Goal: Task Accomplishment & Management: Manage account settings

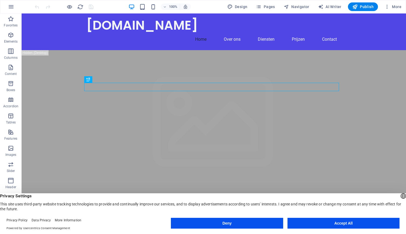
click at [330, 218] on button "Accept All" at bounding box center [344, 223] width 112 height 11
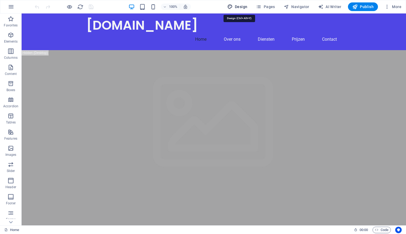
click at [233, 5] on icon "button" at bounding box center [229, 6] width 5 height 5
select select "px"
select select "200"
select select "px"
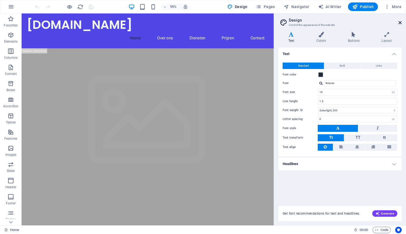
click at [400, 24] on icon at bounding box center [400, 23] width 3 height 4
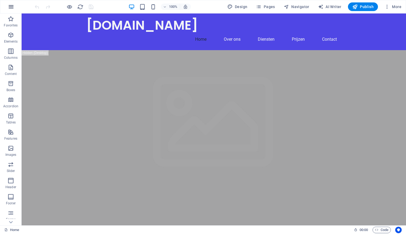
click at [11, 6] on icon "button" at bounding box center [11, 7] width 6 height 6
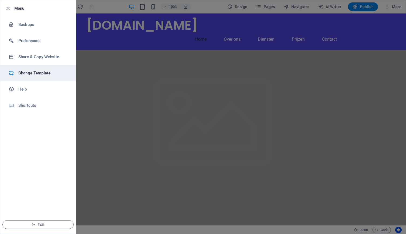
click at [40, 74] on h6 "Change Template" at bounding box center [43, 73] width 50 height 6
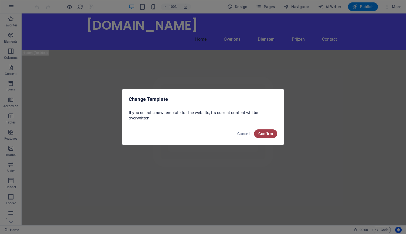
click at [261, 133] on span "Confirm" at bounding box center [265, 134] width 15 height 4
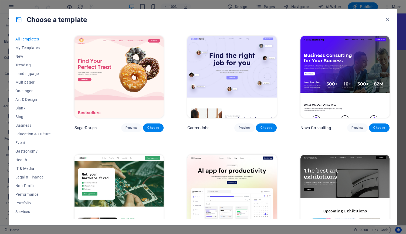
click at [22, 170] on span "IT & Media" at bounding box center [32, 169] width 35 height 4
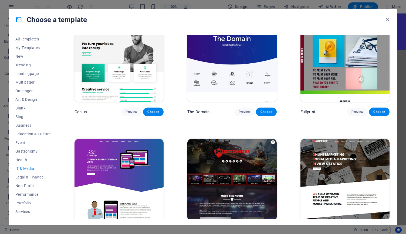
scroll to position [268, 0]
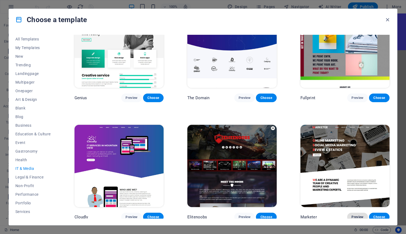
click at [354, 216] on span "Preview" at bounding box center [358, 217] width 12 height 4
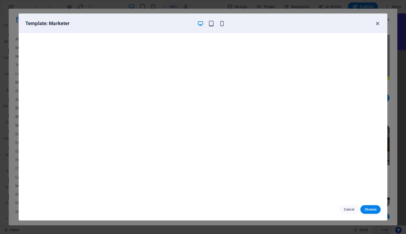
click at [379, 23] on icon "button" at bounding box center [378, 24] width 6 height 6
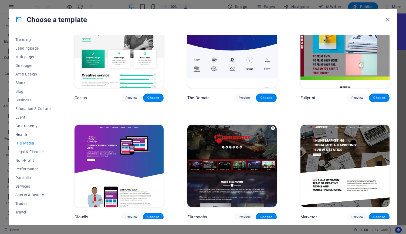
scroll to position [27, 0]
click at [24, 176] on span "Portfolio" at bounding box center [32, 176] width 35 height 4
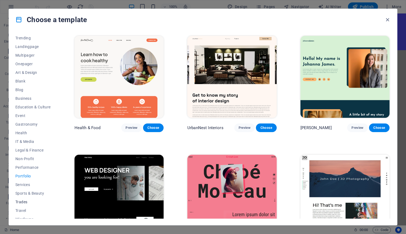
click at [25, 201] on span "Trades" at bounding box center [32, 202] width 35 height 4
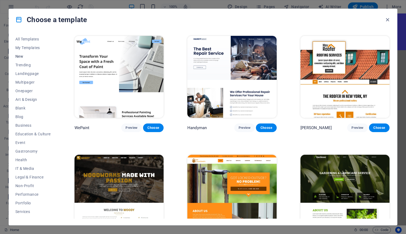
click at [27, 56] on span "New" at bounding box center [32, 56] width 35 height 4
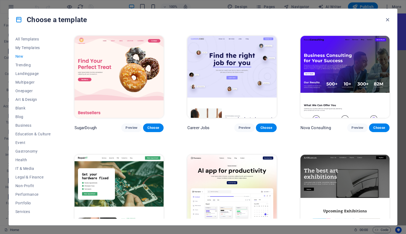
click at [236, 194] on img at bounding box center [231, 196] width 89 height 82
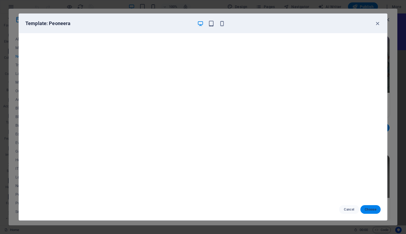
click at [365, 209] on span "Choose" at bounding box center [371, 210] width 12 height 4
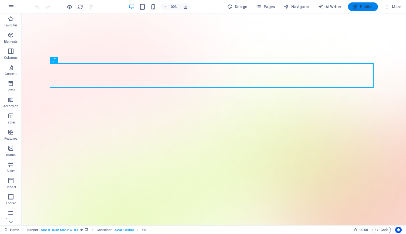
click at [359, 5] on span "Publish" at bounding box center [362, 6] width 21 height 5
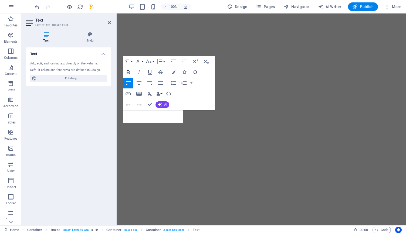
click at [129, 70] on icon "button" at bounding box center [128, 72] width 6 height 6
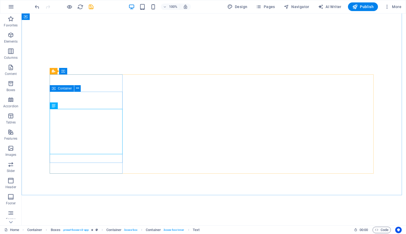
click at [55, 89] on icon at bounding box center [54, 88] width 4 height 6
click at [77, 88] on icon at bounding box center [77, 89] width 3 height 6
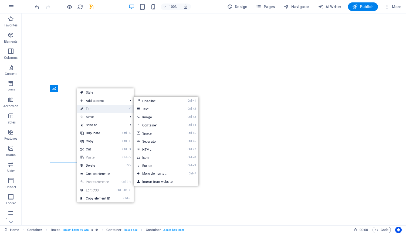
click at [94, 109] on link "⏎ Edit" at bounding box center [95, 109] width 36 height 8
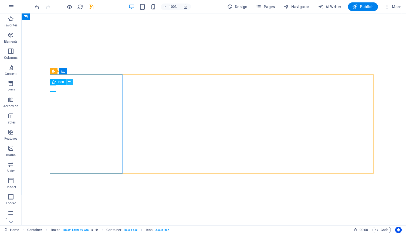
click at [71, 82] on button at bounding box center [69, 82] width 6 height 6
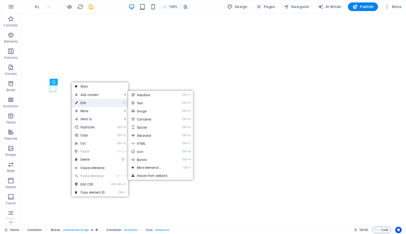
click at [88, 102] on link "⏎ Edit" at bounding box center [90, 103] width 36 height 8
select select "xMidYMid"
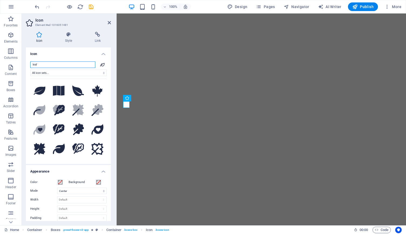
click at [67, 66] on input "leaf" at bounding box center [62, 65] width 65 height 6
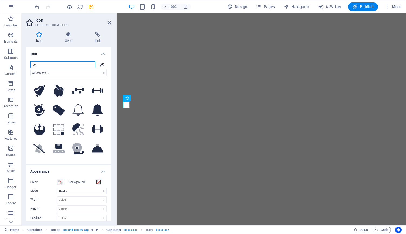
click at [66, 66] on input "bel" at bounding box center [62, 65] width 65 height 6
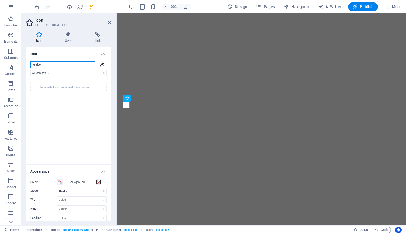
drag, startPoint x: 66, startPoint y: 66, endPoint x: 32, endPoint y: 65, distance: 34.3
click at [32, 65] on input "telefoon" at bounding box center [62, 65] width 65 height 6
type input "v"
type input "call"
click at [59, 89] on icon at bounding box center [59, 91] width 12 height 12
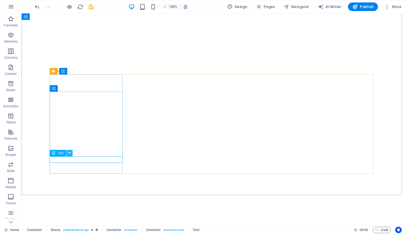
click at [69, 153] on icon at bounding box center [69, 153] width 3 height 6
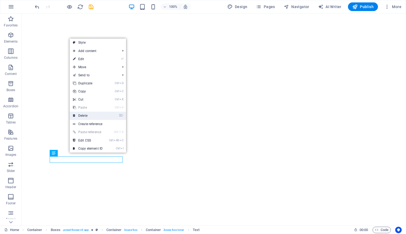
click at [85, 114] on link "⌦ Delete" at bounding box center [88, 116] width 36 height 8
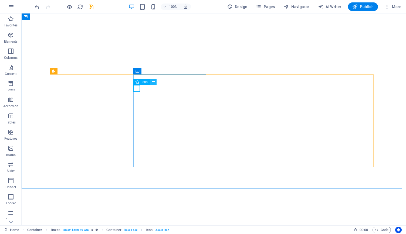
click at [154, 82] on icon at bounding box center [153, 82] width 3 height 6
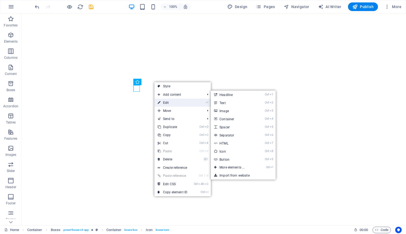
click at [172, 103] on link "⏎ Edit" at bounding box center [172, 103] width 36 height 8
select select "xMidYMid"
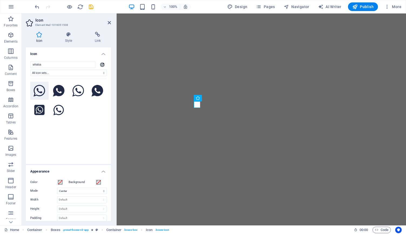
type input "whatsa"
click at [41, 89] on icon at bounding box center [39, 91] width 12 height 12
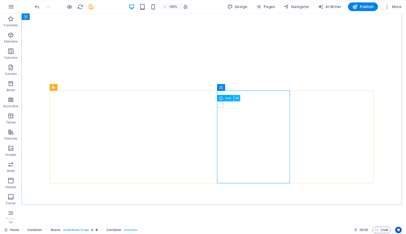
click at [239, 100] on button at bounding box center [237, 98] width 6 height 6
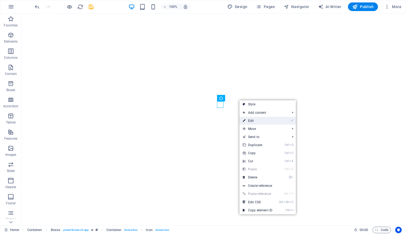
click at [253, 121] on link "⏎ Edit" at bounding box center [258, 121] width 36 height 8
select select "xMidYMid"
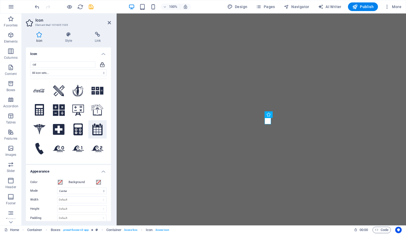
type input "cal"
click at [99, 129] on icon at bounding box center [97, 130] width 10 height 12
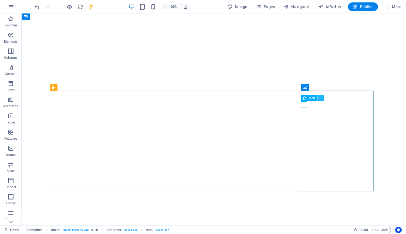
click at [319, 99] on icon at bounding box center [320, 99] width 3 height 6
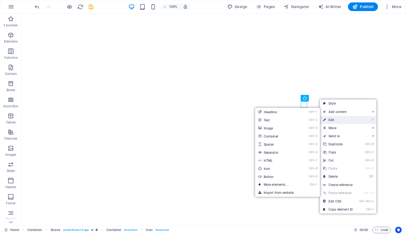
click at [330, 120] on link "⏎ Edit" at bounding box center [338, 120] width 36 height 8
select select "xMidYMid"
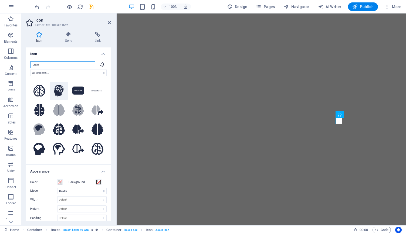
type input "brain"
click at [58, 90] on icon at bounding box center [59, 91] width 10 height 12
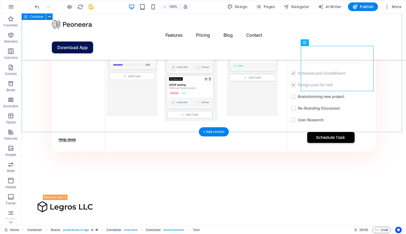
scroll to position [665, 0]
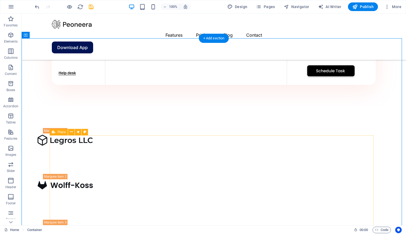
scroll to position [721, 0]
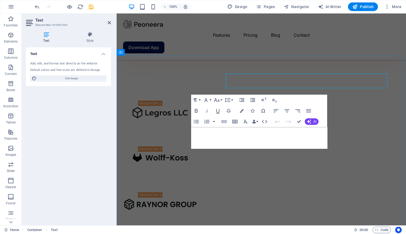
scroll to position [768, 0]
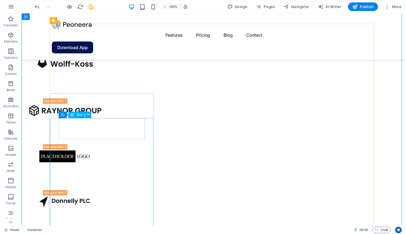
scroll to position [850, 0]
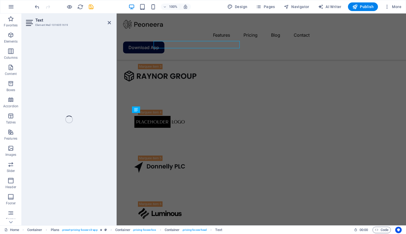
scroll to position [910, 0]
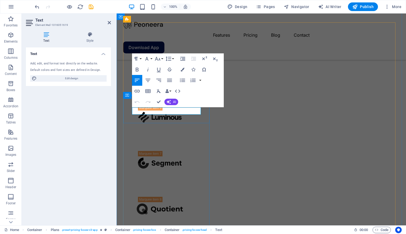
drag, startPoint x: 147, startPoint y: 110, endPoint x: 136, endPoint y: 112, distance: 11.4
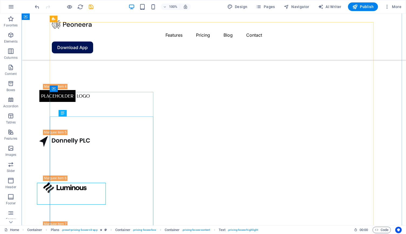
scroll to position [850, 0]
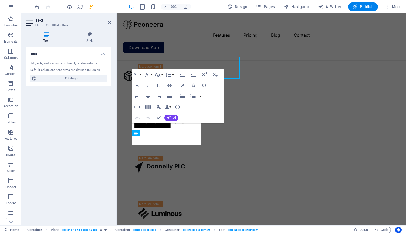
scroll to position [910, 0]
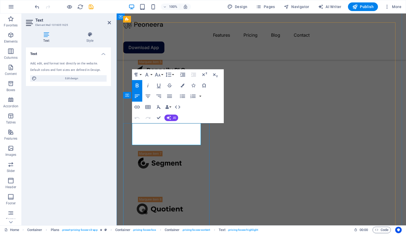
drag, startPoint x: 150, startPoint y: 135, endPoint x: 146, endPoint y: 136, distance: 4.6
drag, startPoint x: 192, startPoint y: 137, endPoint x: 175, endPoint y: 139, distance: 17.1
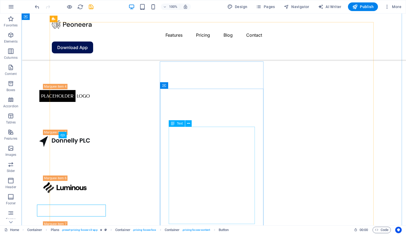
scroll to position [850, 0]
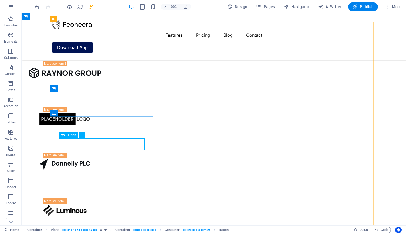
scroll to position [910, 0]
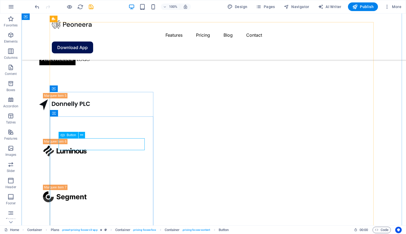
select select "%"
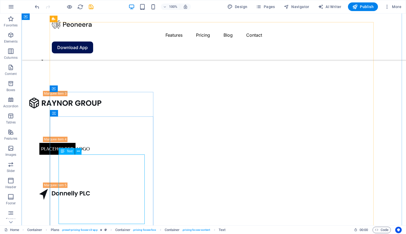
scroll to position [868, 0]
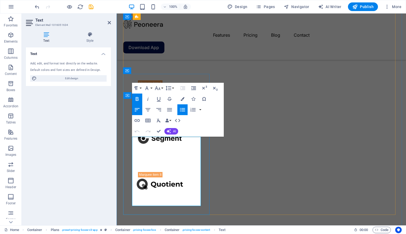
drag, startPoint x: 166, startPoint y: 201, endPoint x: 136, endPoint y: 139, distance: 68.0
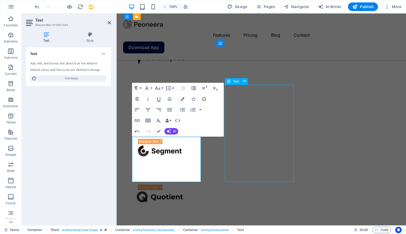
scroll to position [899, 0]
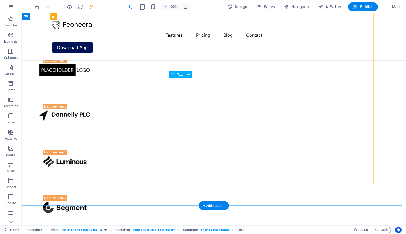
scroll to position [958, 0]
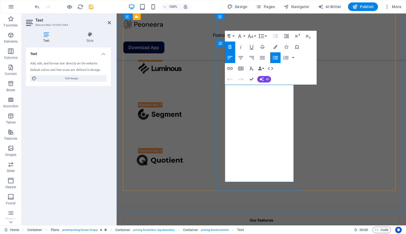
drag, startPoint x: 306, startPoint y: 134, endPoint x: 401, endPoint y: 134, distance: 95.6
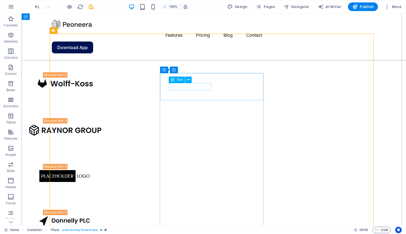
scroll to position [829, 0]
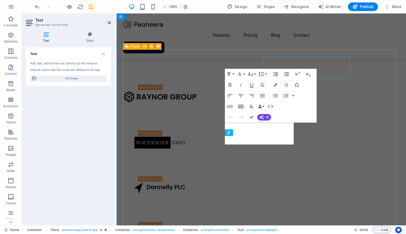
scroll to position [882, 0]
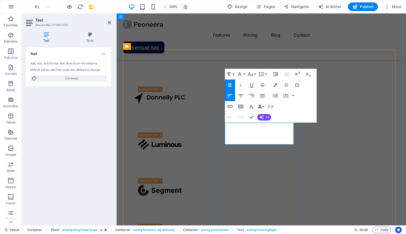
drag, startPoint x: 243, startPoint y: 133, endPoint x: 235, endPoint y: 134, distance: 7.9
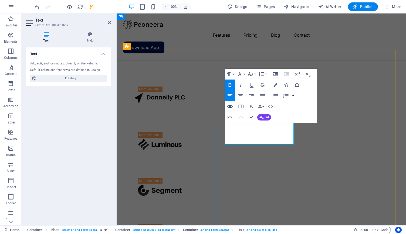
drag, startPoint x: 288, startPoint y: 138, endPoint x: 269, endPoint y: 139, distance: 18.6
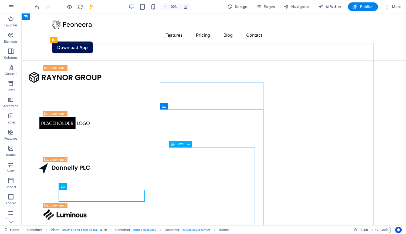
scroll to position [829, 0]
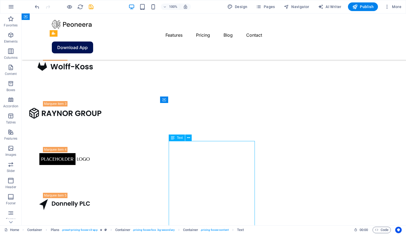
scroll to position [856, 0]
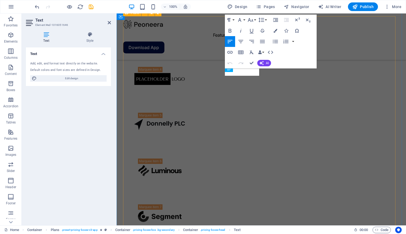
scroll to position [916, 0]
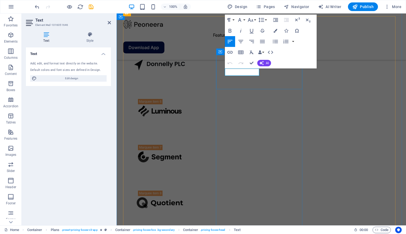
drag, startPoint x: 240, startPoint y: 73, endPoint x: 229, endPoint y: 73, distance: 11.4
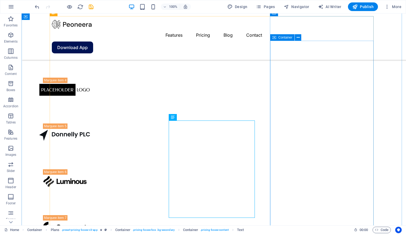
scroll to position [856, 0]
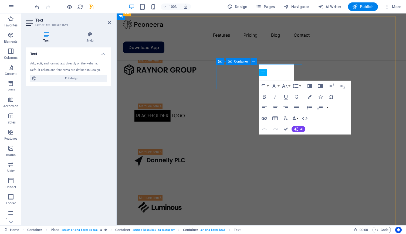
scroll to position [916, 0]
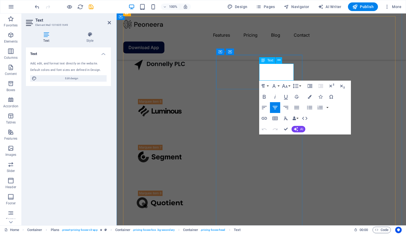
drag, startPoint x: 289, startPoint y: 75, endPoint x: 275, endPoint y: 70, distance: 15.0
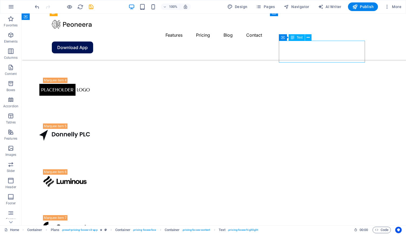
scroll to position [856, 0]
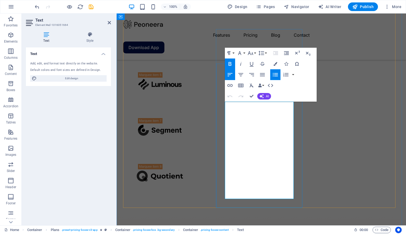
scroll to position [943, 0]
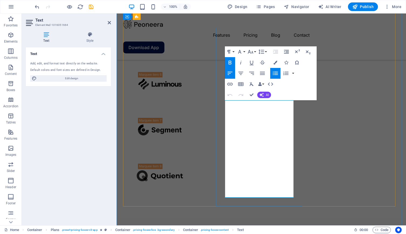
drag, startPoint x: 262, startPoint y: 191, endPoint x: 236, endPoint y: 109, distance: 85.9
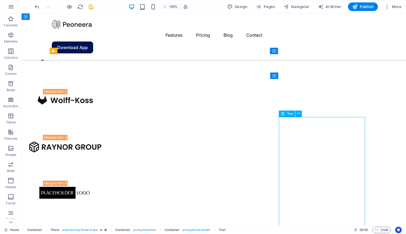
scroll to position [812, 0]
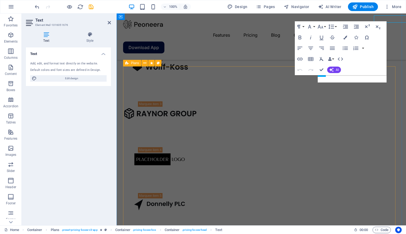
scroll to position [865, 0]
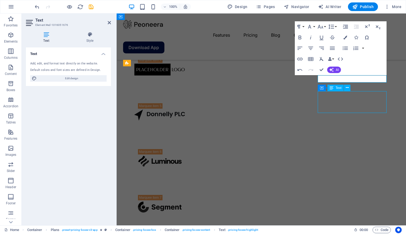
scroll to position [812, 0]
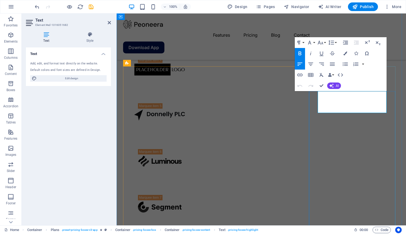
drag, startPoint x: 340, startPoint y: 101, endPoint x: 328, endPoint y: 104, distance: 13.0
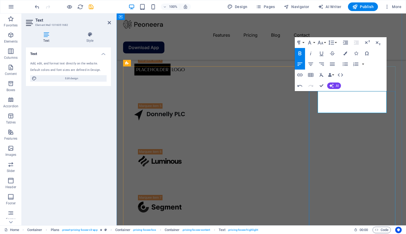
drag, startPoint x: 379, startPoint y: 106, endPoint x: 362, endPoint y: 105, distance: 16.8
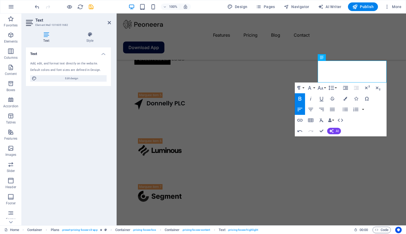
scroll to position [901, 0]
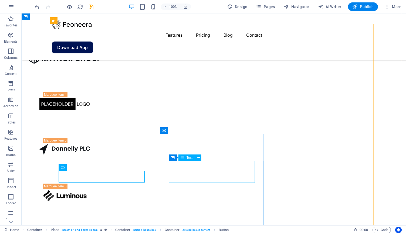
scroll to position [848, 0]
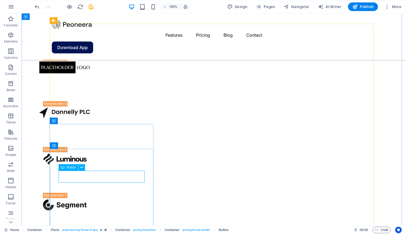
select select "%"
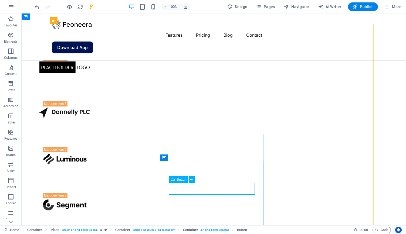
select select "%"
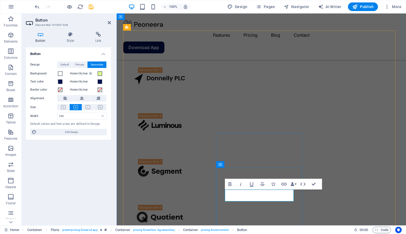
drag, startPoint x: 276, startPoint y: 195, endPoint x: 250, endPoint y: 198, distance: 26.6
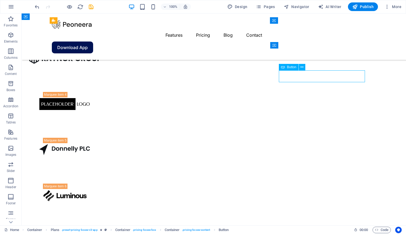
scroll to position [848, 0]
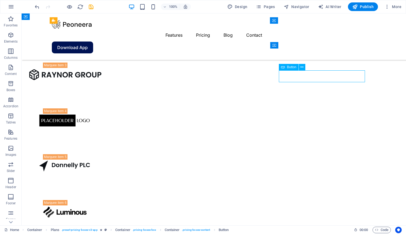
select select "%"
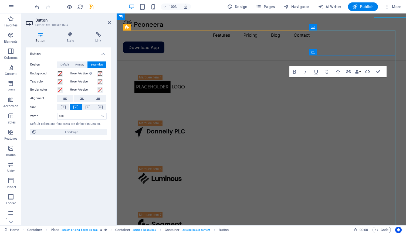
scroll to position [901, 0]
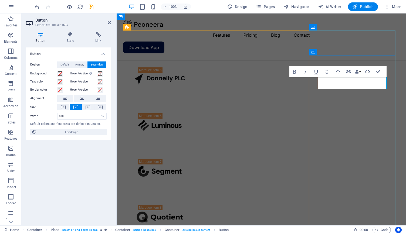
drag, startPoint x: 370, startPoint y: 84, endPoint x: 342, endPoint y: 87, distance: 28.0
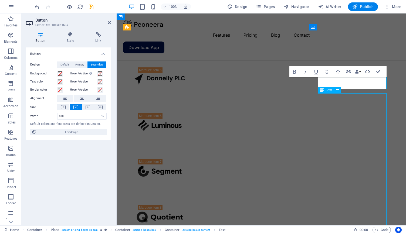
scroll to position [848, 0]
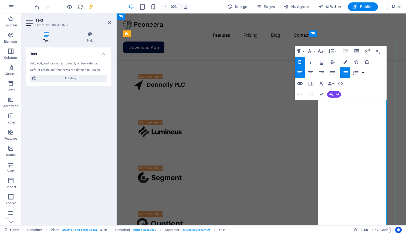
drag, startPoint x: 430, startPoint y: 157, endPoint x: 334, endPoint y: 157, distance: 95.6
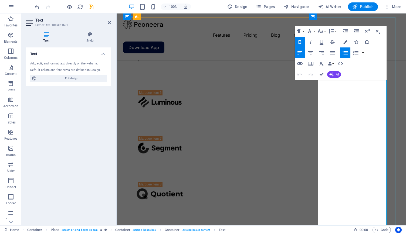
scroll to position [904, 0]
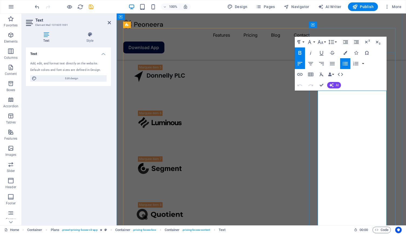
drag, startPoint x: 380, startPoint y: 205, endPoint x: 321, endPoint y: 76, distance: 141.5
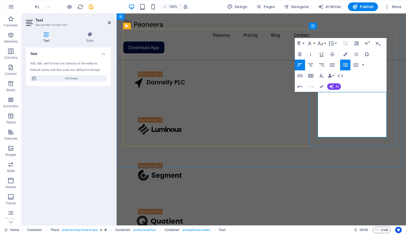
scroll to position [868, 0]
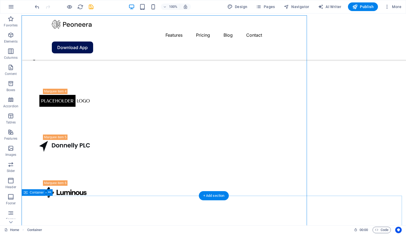
scroll to position [808, 0]
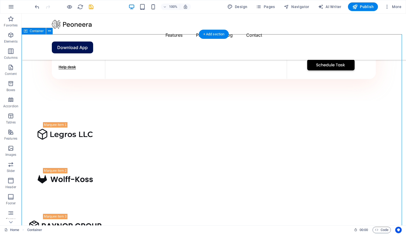
scroll to position [736, 0]
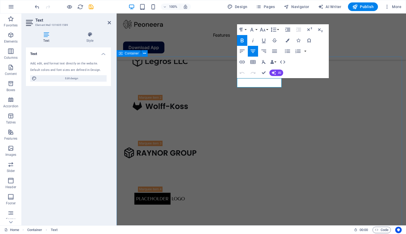
scroll to position [767, 0]
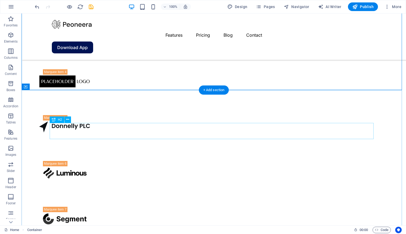
scroll to position [929, 0]
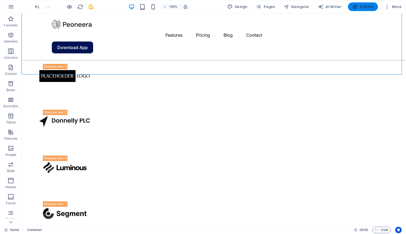
click at [358, 5] on icon "button" at bounding box center [354, 6] width 5 height 5
